Goal: Use online tool/utility

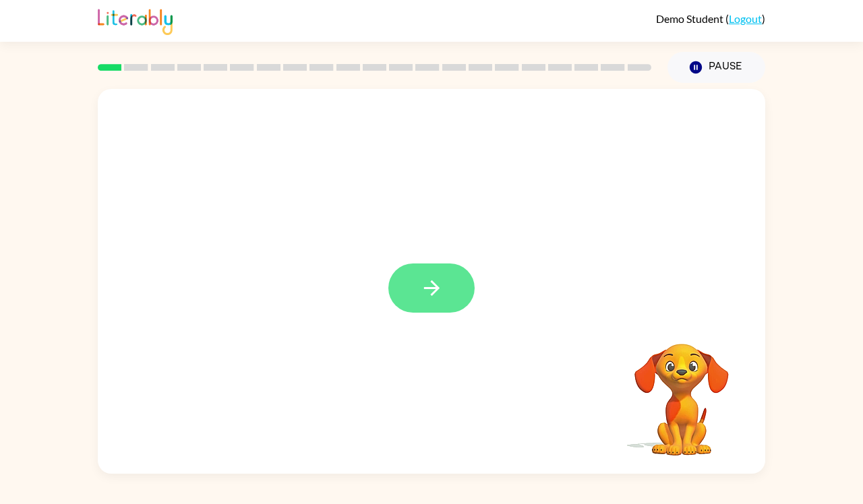
click at [403, 287] on button "button" at bounding box center [431, 288] width 86 height 49
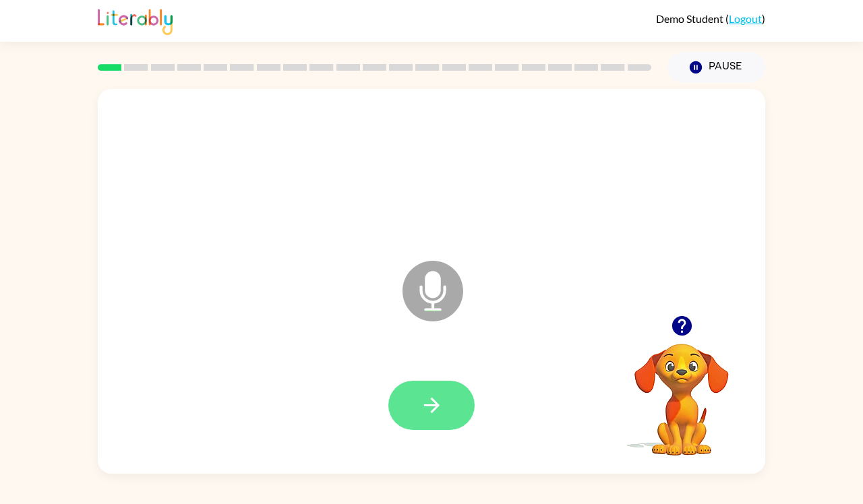
click at [406, 402] on button "button" at bounding box center [431, 405] width 86 height 49
click at [404, 403] on button "button" at bounding box center [431, 405] width 86 height 49
click at [415, 406] on button "button" at bounding box center [431, 405] width 86 height 49
click at [412, 413] on button "button" at bounding box center [431, 405] width 86 height 49
click at [404, 399] on button "button" at bounding box center [431, 405] width 86 height 49
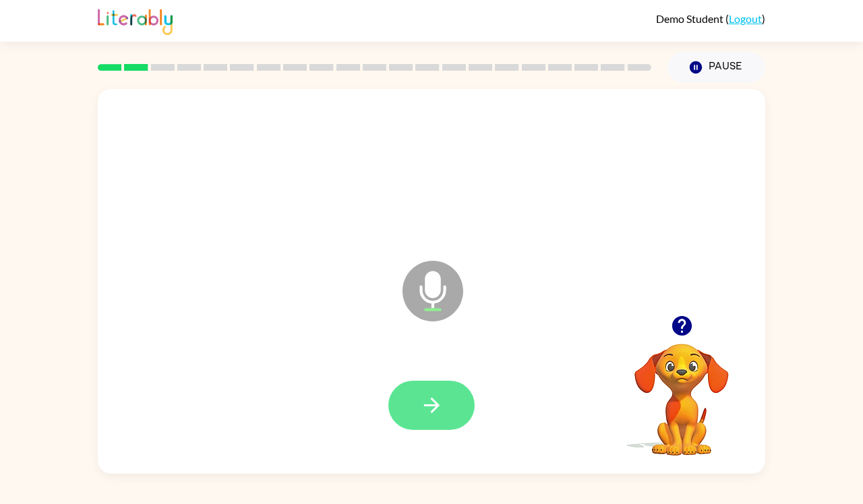
click at [415, 406] on button "button" at bounding box center [431, 405] width 86 height 49
click at [411, 404] on button "button" at bounding box center [431, 405] width 86 height 49
click at [126, 20] on img at bounding box center [135, 20] width 75 height 30
click at [145, 21] on img at bounding box center [135, 20] width 75 height 30
